Goal: Navigation & Orientation: Find specific page/section

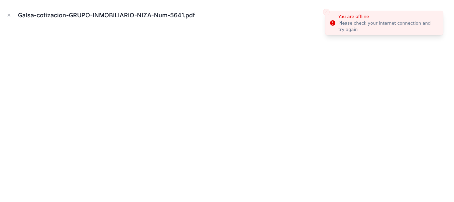
scroll to position [307, 0]
click at [327, 12] on line "Close toast" at bounding box center [326, 12] width 2 height 2
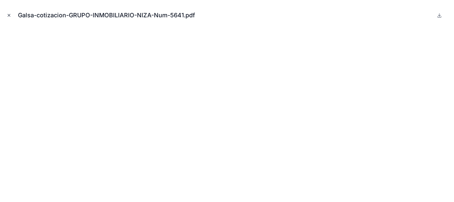
click at [9, 15] on icon "Cerrar modal" at bounding box center [9, 15] width 5 height 5
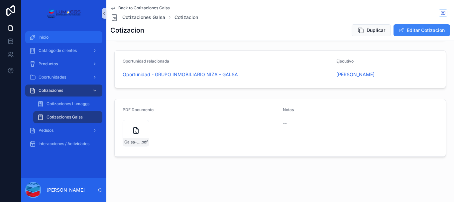
click at [51, 36] on div "Inicio" at bounding box center [63, 37] width 69 height 11
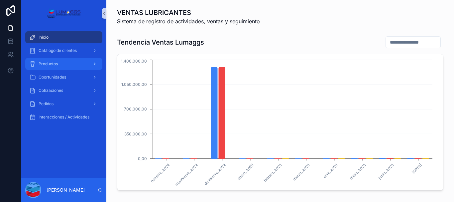
click at [53, 62] on font "Productos" at bounding box center [48, 63] width 19 height 5
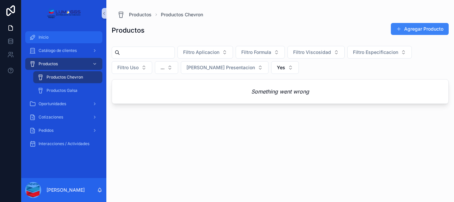
click at [43, 34] on div "Inicio" at bounding box center [63, 37] width 69 height 11
